Goal: Task Accomplishment & Management: Use online tool/utility

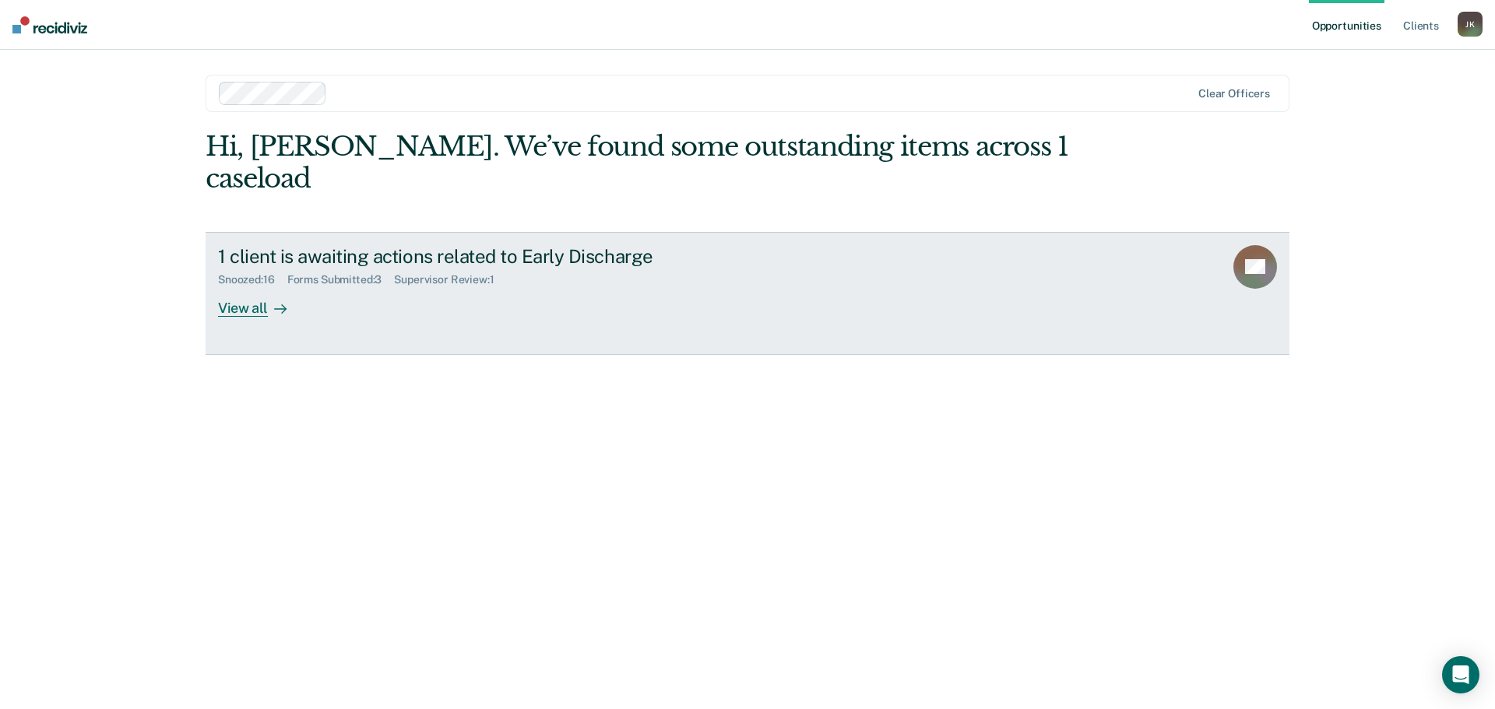
click at [248, 287] on div "View all" at bounding box center [261, 302] width 87 height 30
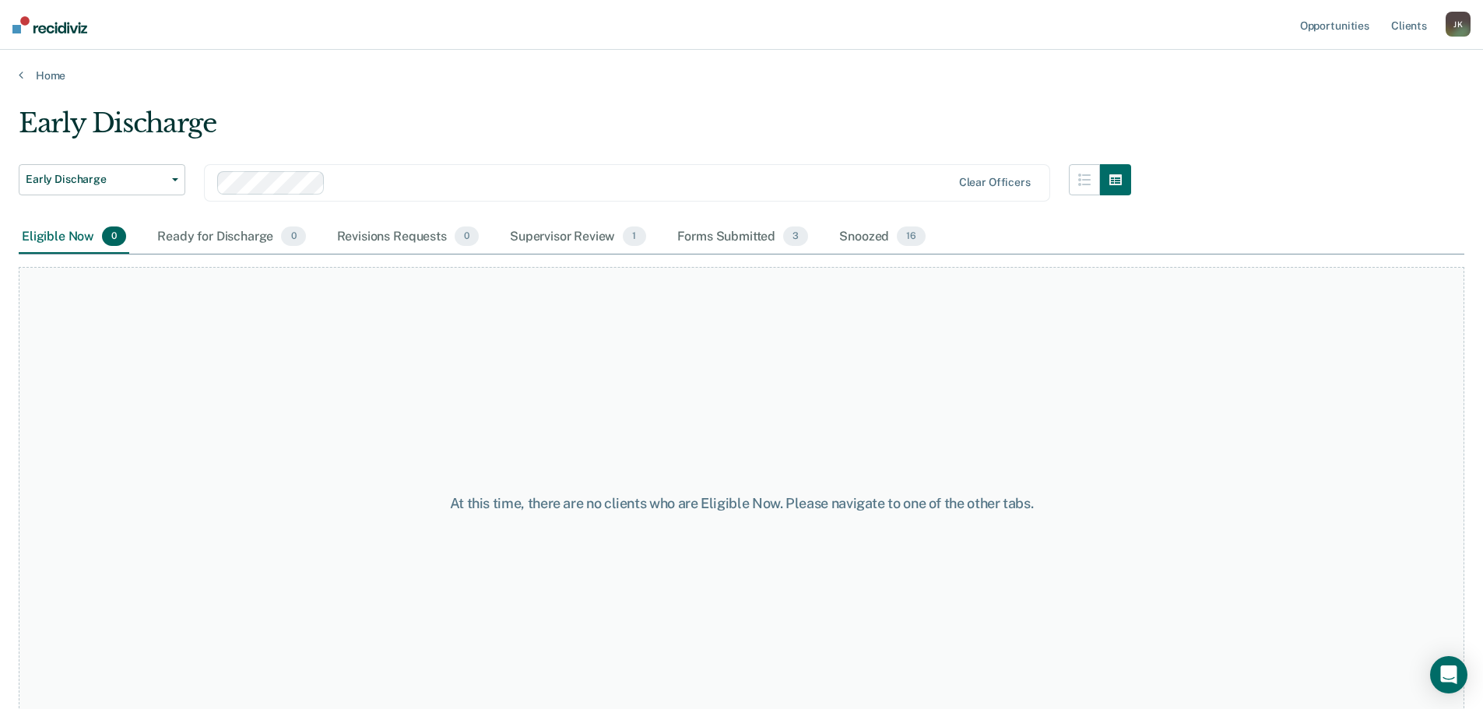
click at [459, 90] on main "Early Discharge Early Discharge Early Discharge Clear officers Eligible Now 0 R…" at bounding box center [741, 394] width 1483 height 622
click at [547, 242] on div "Supervisor Review 1" at bounding box center [578, 237] width 142 height 34
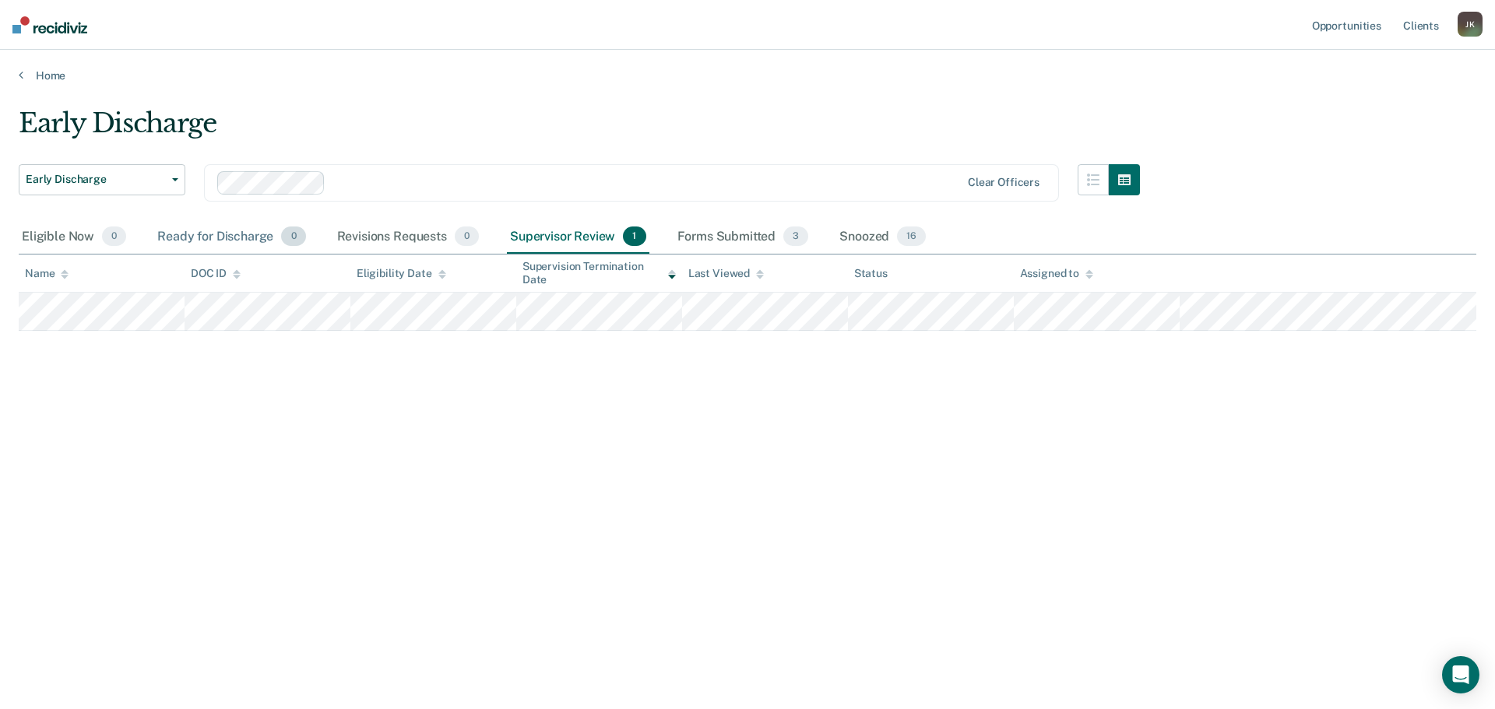
click at [199, 247] on div "Ready for Discharge 0" at bounding box center [231, 237] width 154 height 34
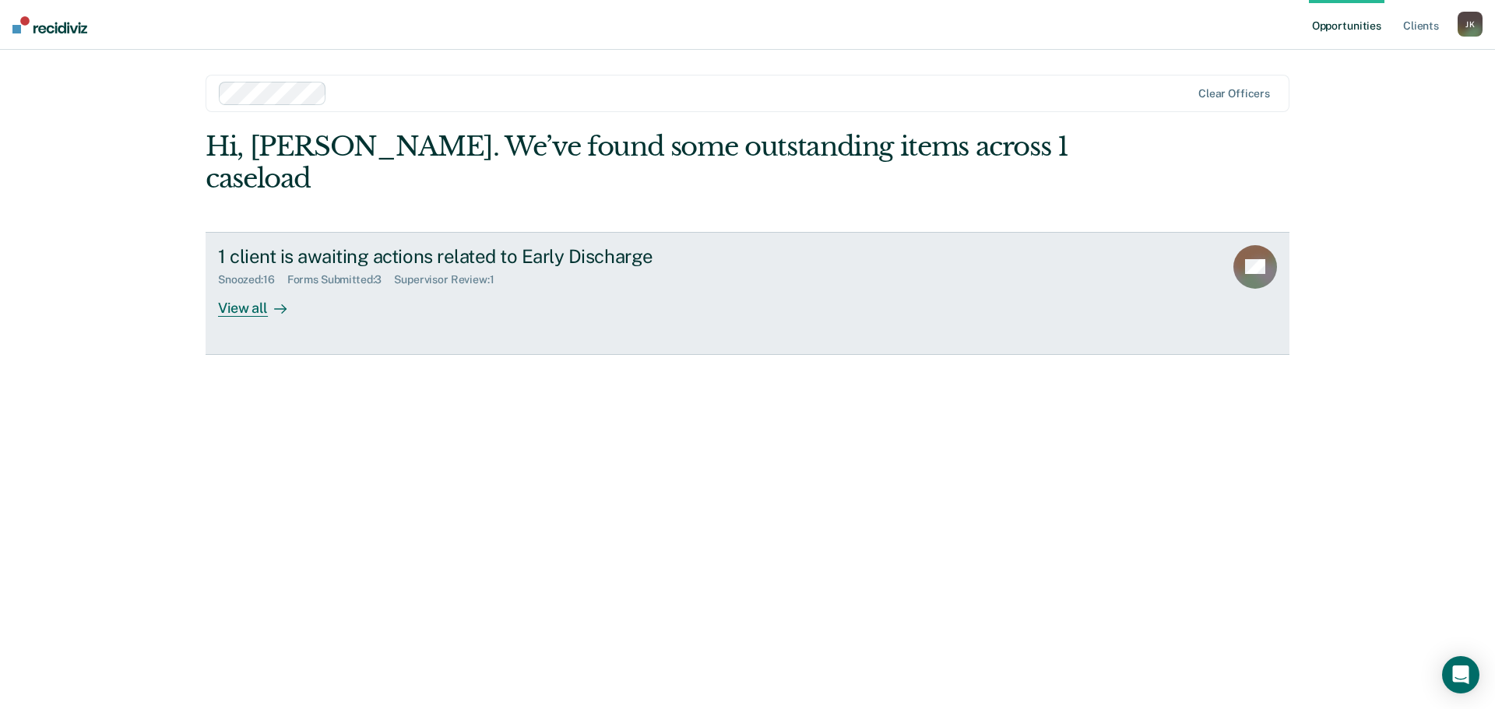
click at [265, 291] on link "1 client is awaiting actions related to Early Discharge Snoozed : 16 Forms Subm…" at bounding box center [748, 293] width 1084 height 123
